Goal: Navigation & Orientation: Go to known website

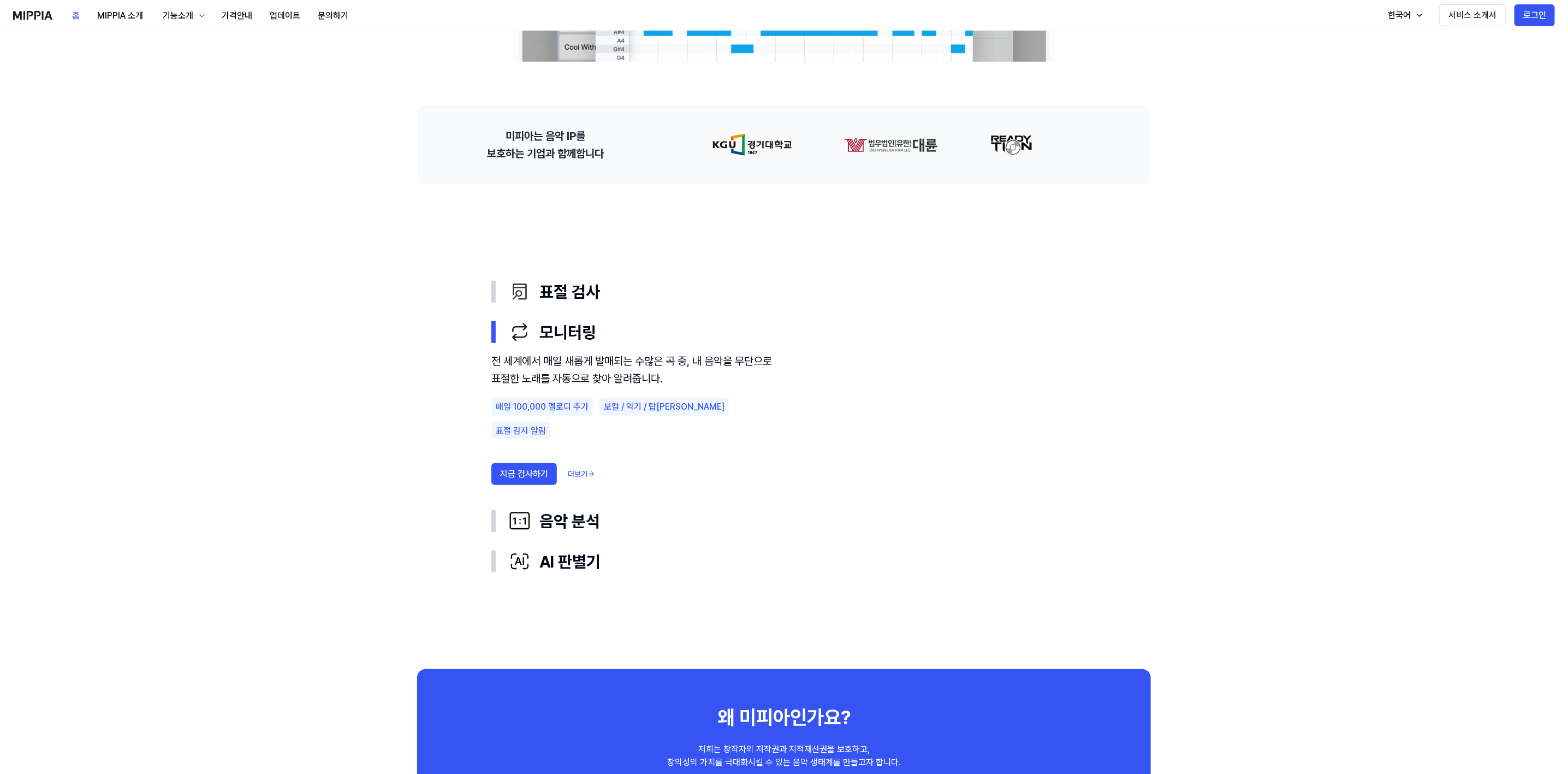
scroll to position [164, 0]
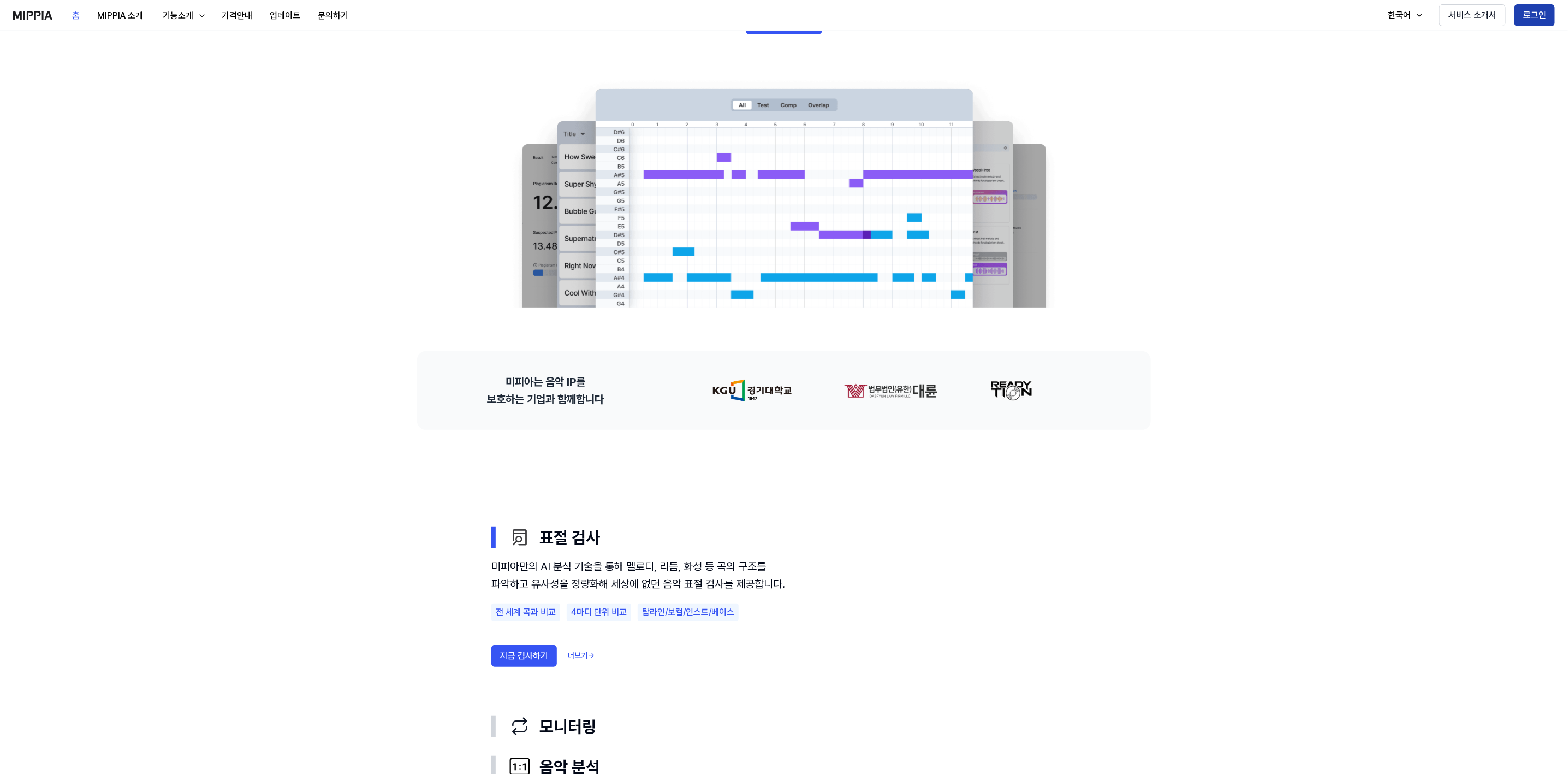
click at [1161, 14] on button "로그인" at bounding box center [1535, 15] width 40 height 22
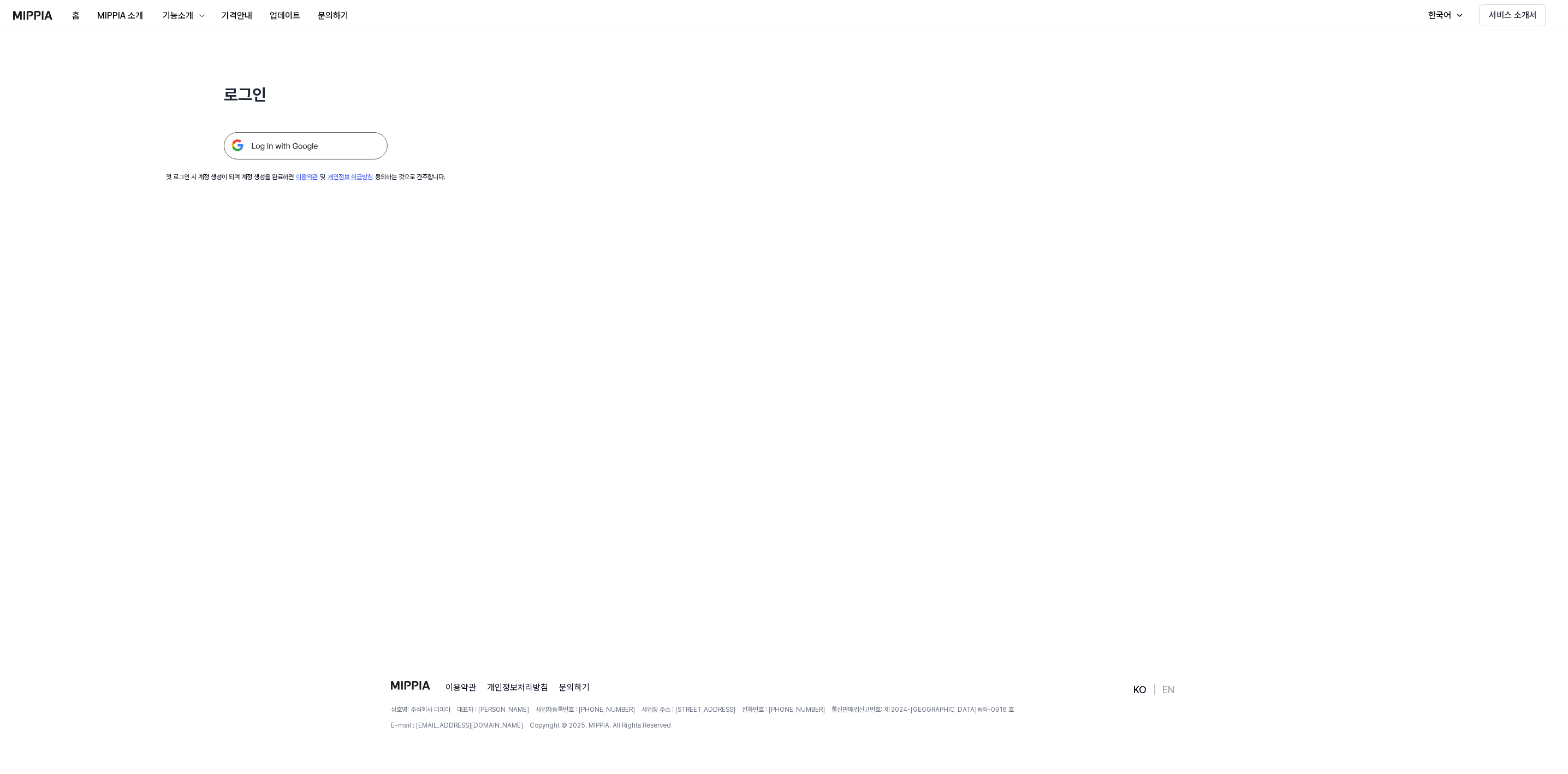
scroll to position [0, 0]
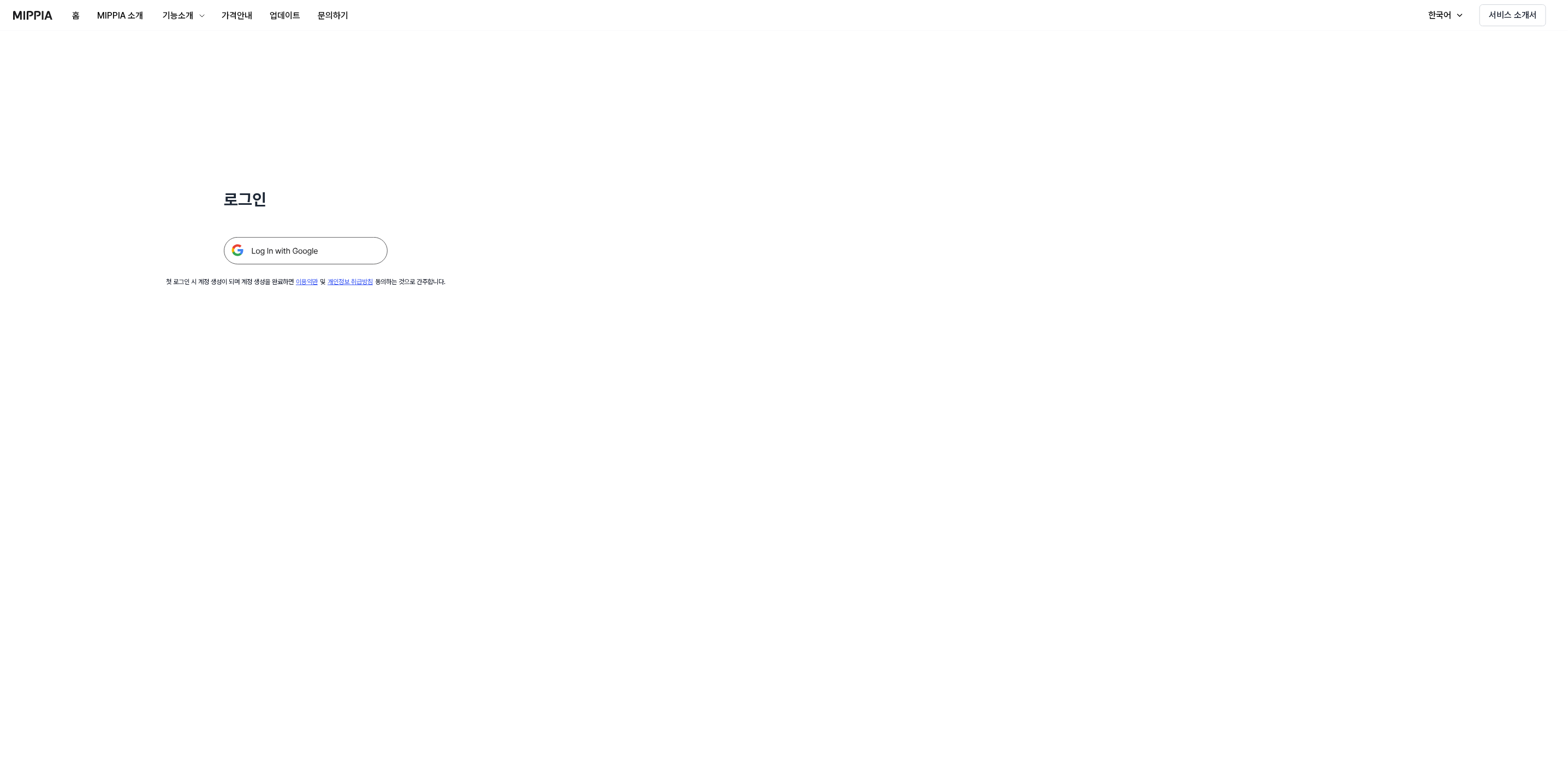
click at [314, 254] on img at bounding box center [306, 250] width 164 height 27
